Goal: Complete application form

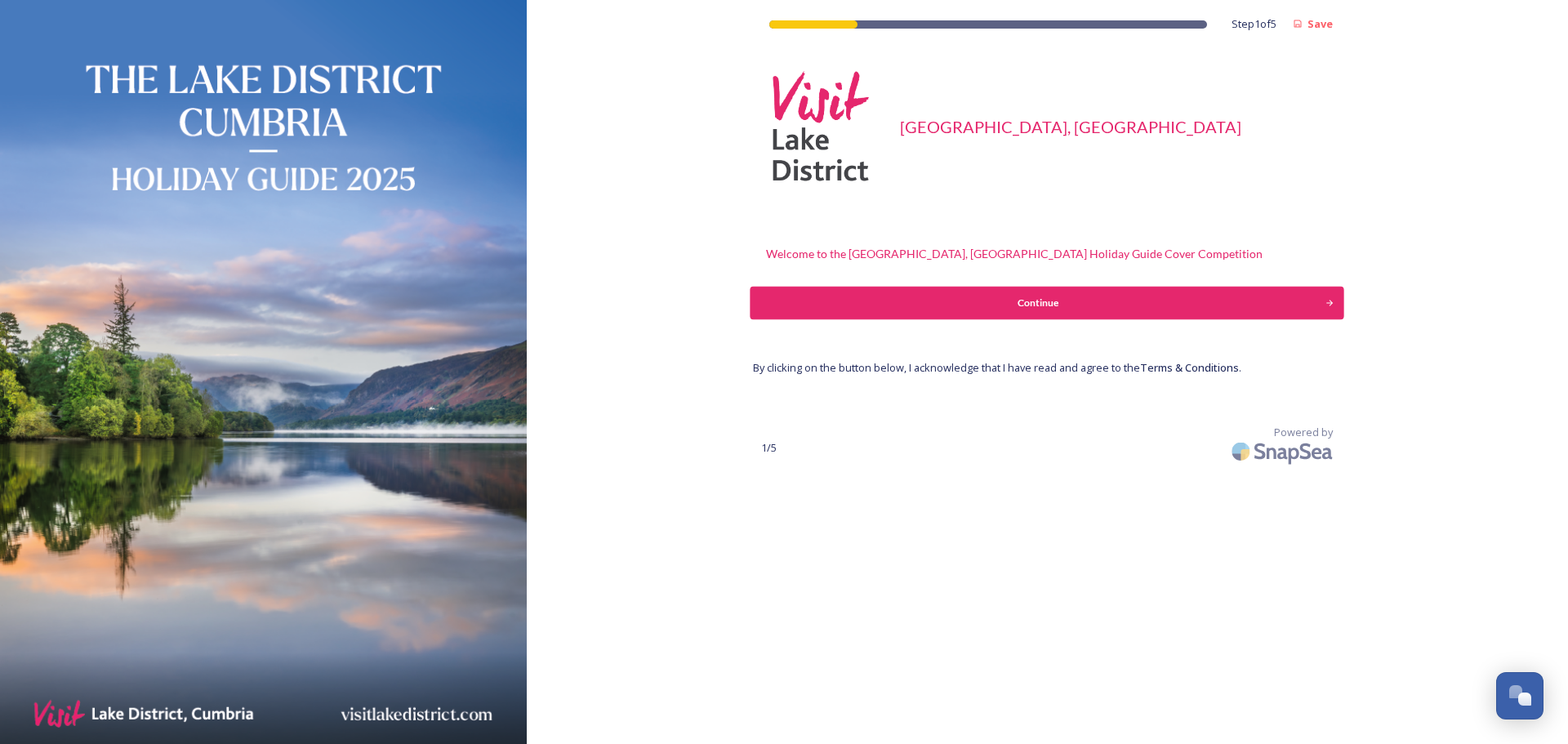
click at [1069, 296] on div "Continue" at bounding box center [1038, 303] width 557 height 15
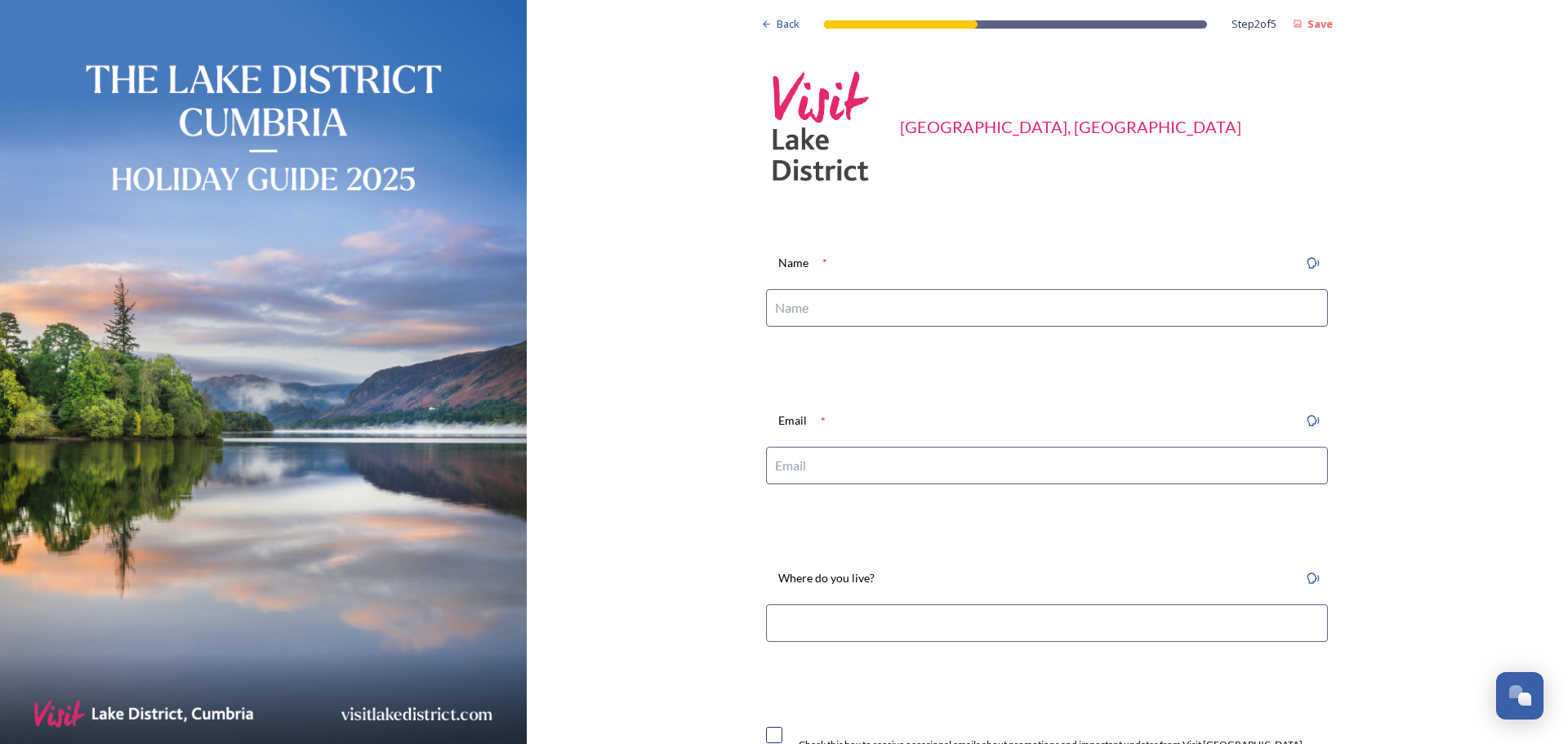
click at [921, 315] on input at bounding box center [1047, 308] width 562 height 38
click at [921, 315] on input "[PERSON_NAME]" at bounding box center [1047, 308] width 562 height 38
type input "[PERSON_NAME]"
click at [891, 455] on input at bounding box center [1047, 466] width 562 height 38
type input "[EMAIL_ADDRESS][DOMAIN_NAME]"
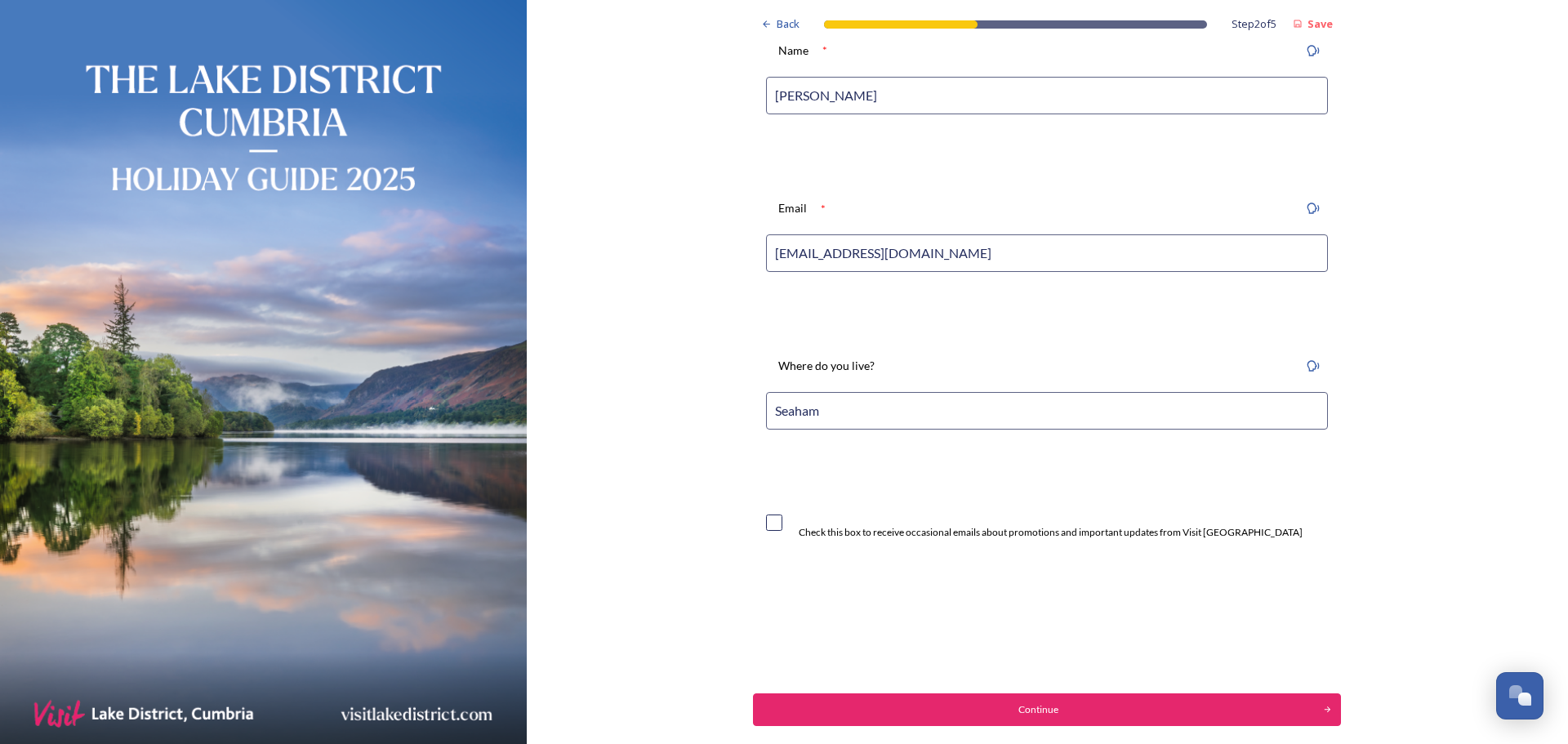
scroll to position [245, 0]
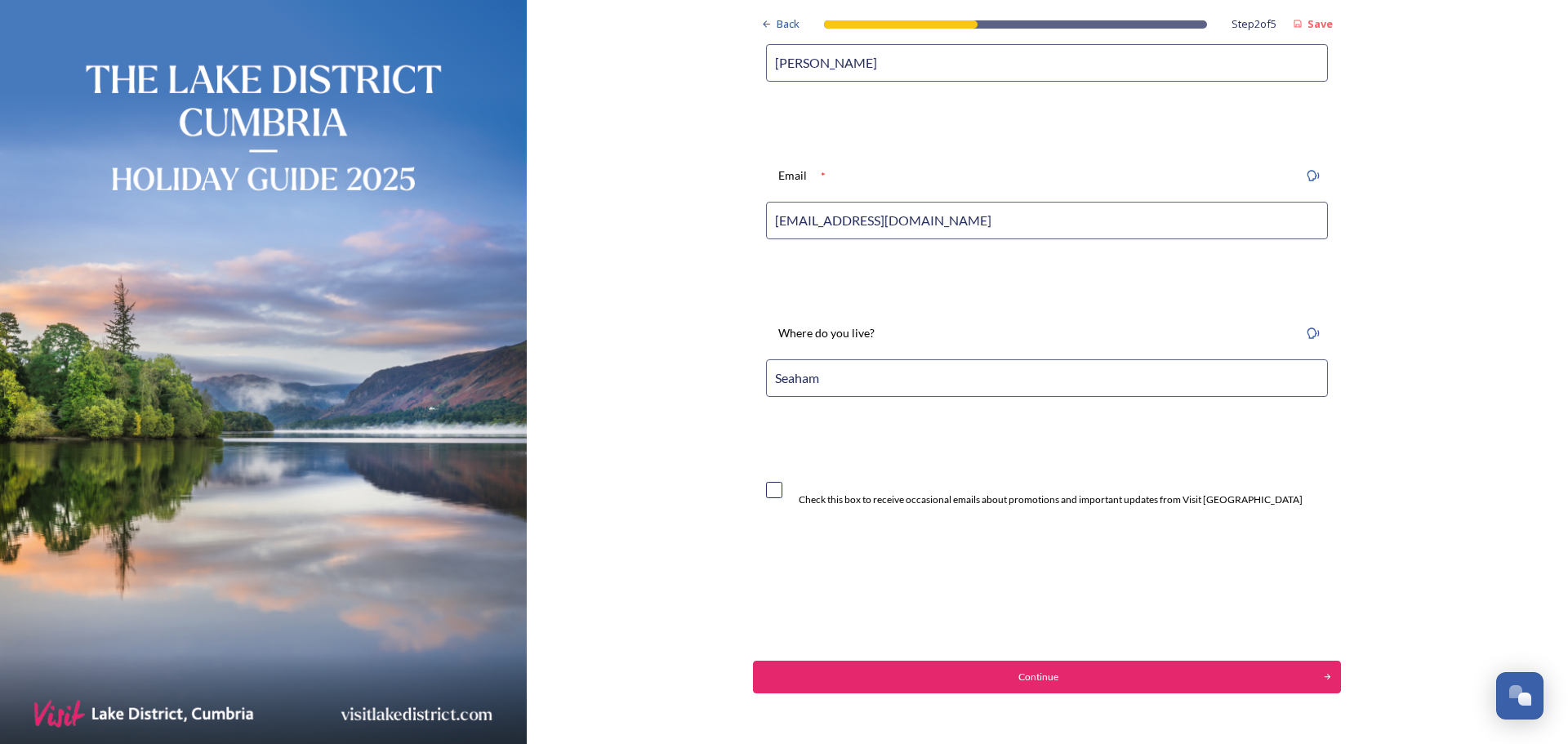
drag, startPoint x: 832, startPoint y: 382, endPoint x: 819, endPoint y: 382, distance: 13.0
click at [819, 382] on input "Seaham" at bounding box center [1047, 379] width 562 height 38
click at [814, 381] on input "[GEOGRAPHIC_DATA]" at bounding box center [1047, 379] width 562 height 38
type input "Seaham, [GEOGRAPHIC_DATA]"
click at [773, 493] on input "checkbox" at bounding box center [774, 490] width 16 height 16
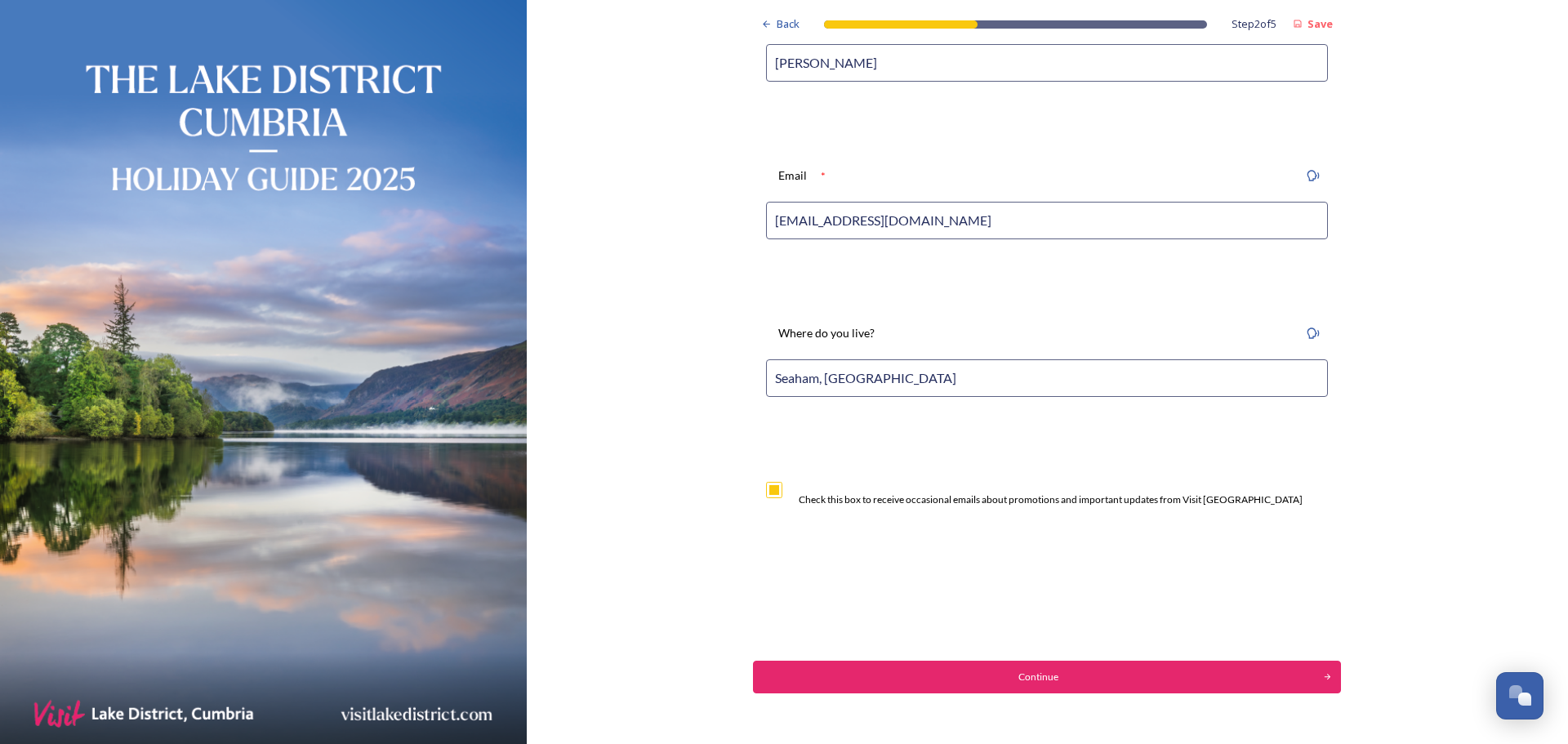
checkbox input "true"
click at [1055, 676] on div "Continue" at bounding box center [1038, 677] width 557 height 15
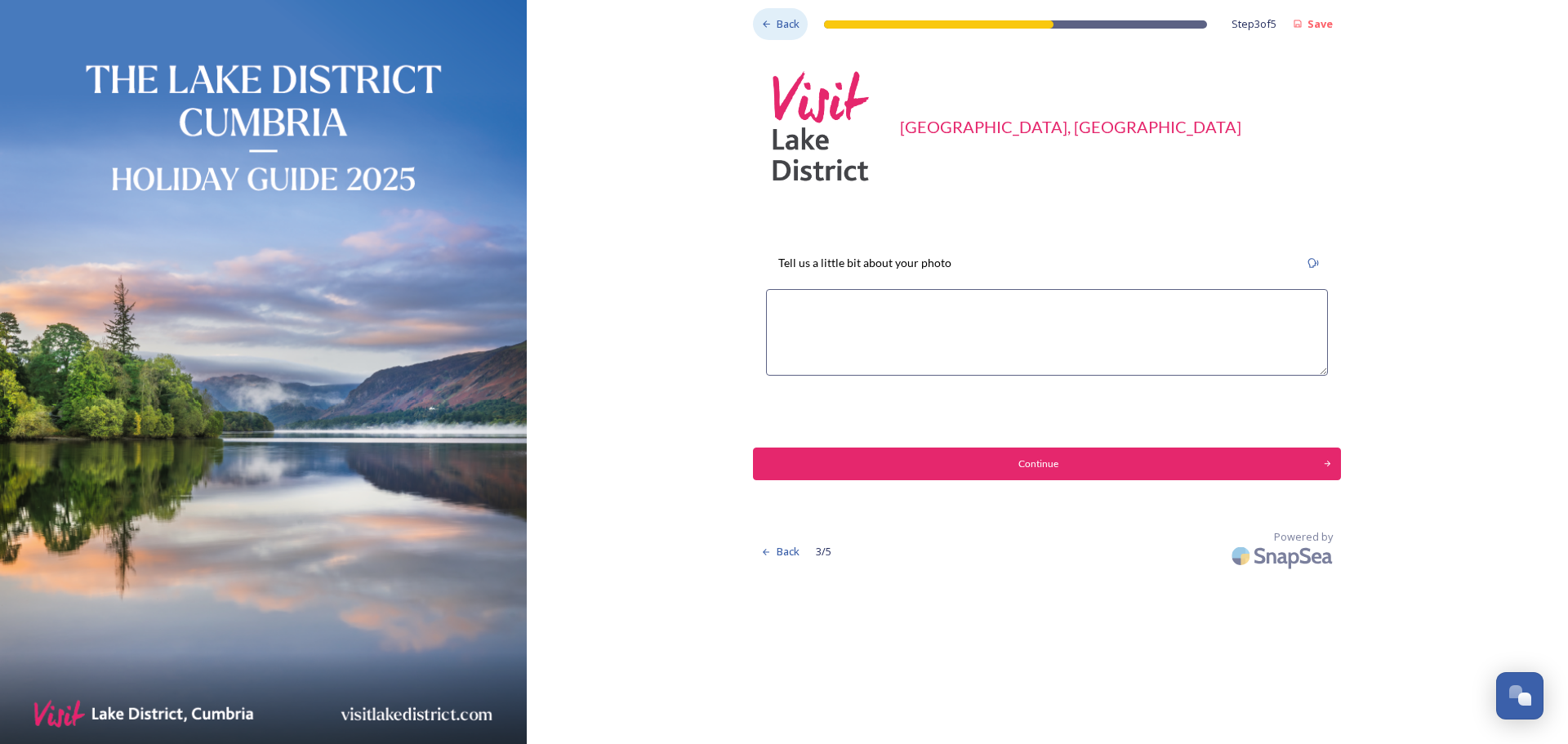
click at [786, 17] on span "Back" at bounding box center [788, 24] width 23 height 16
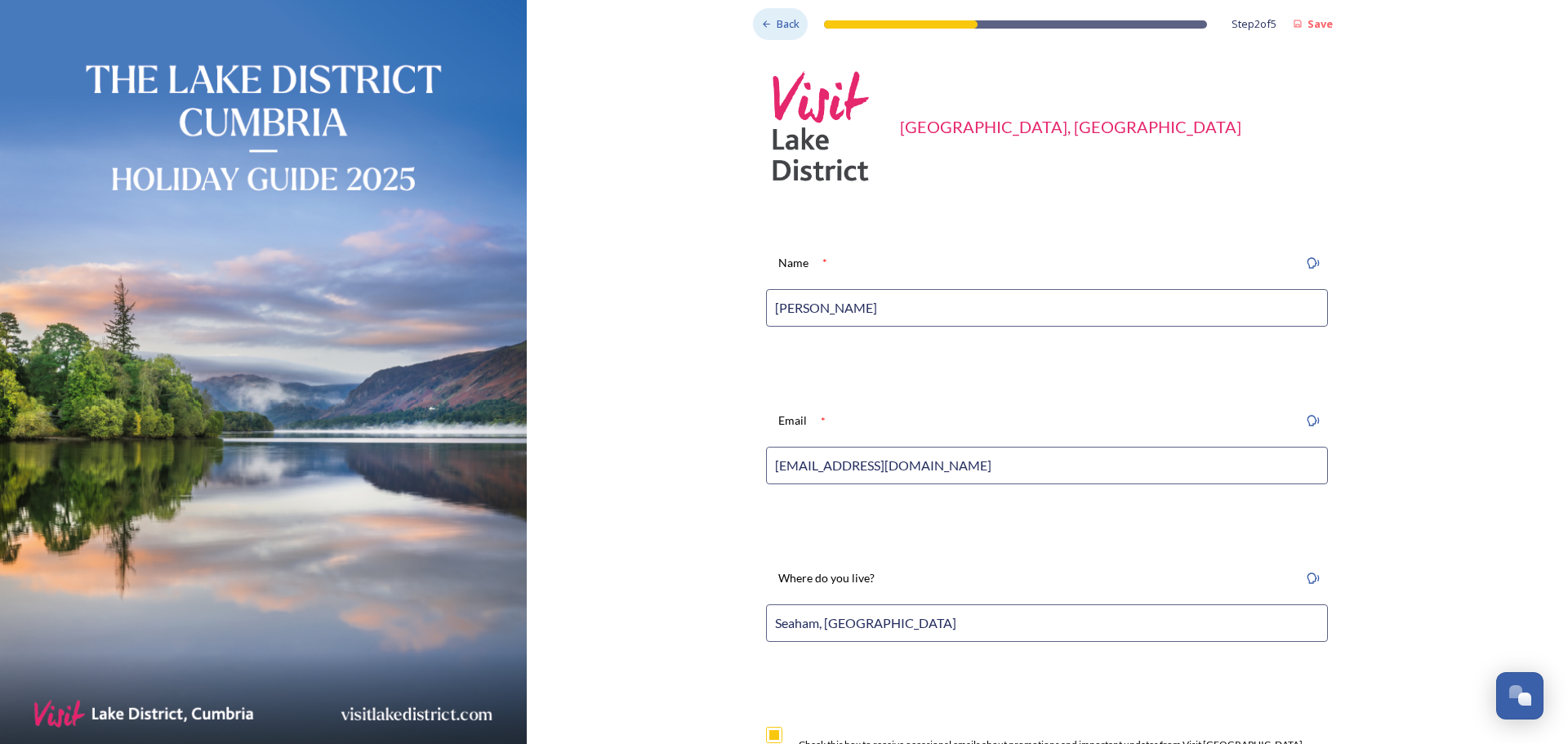
click at [786, 17] on span "Back" at bounding box center [788, 24] width 23 height 16
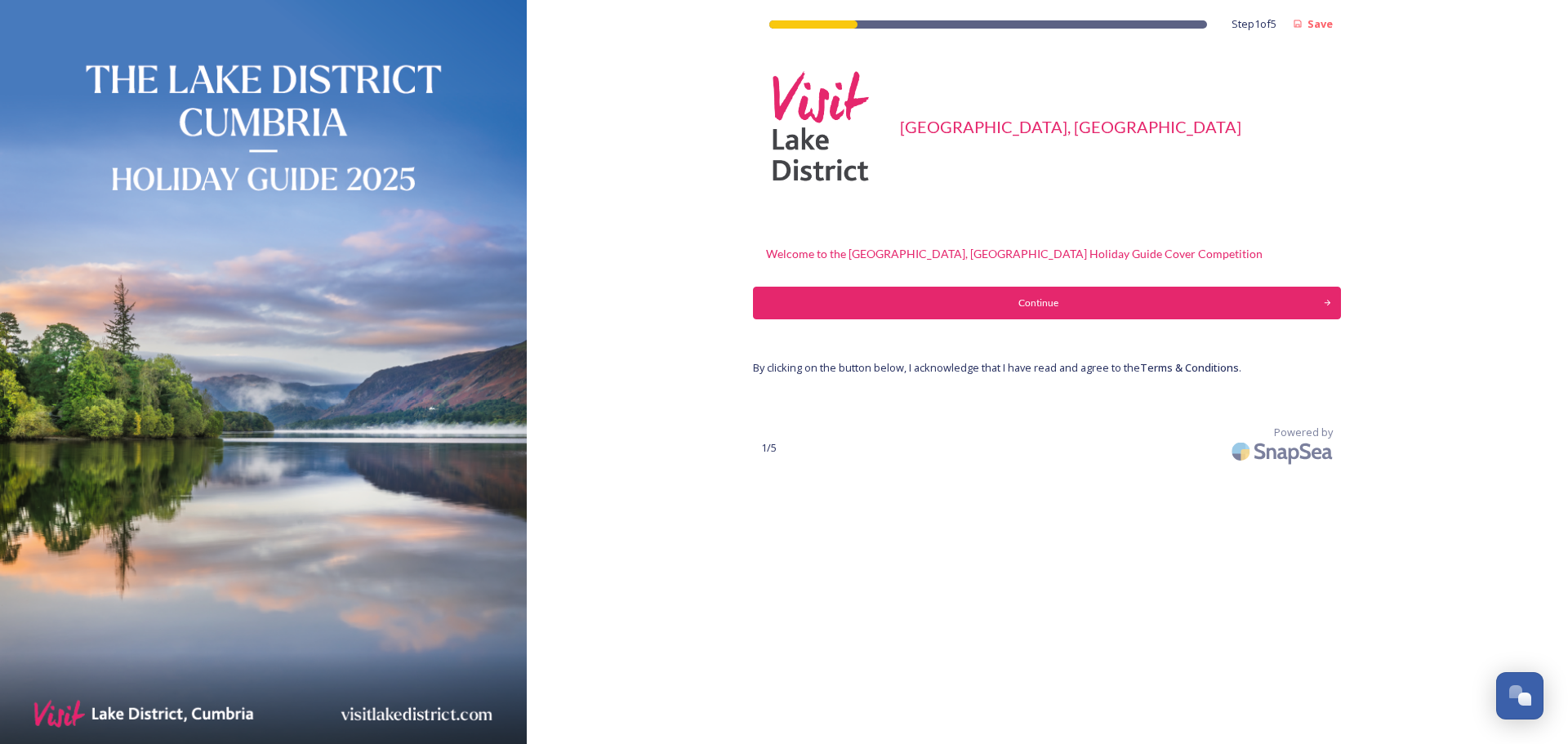
click at [786, 17] on div "Step 1 of 5 Save" at bounding box center [1047, 20] width 588 height 40
